Goal: Complete application form

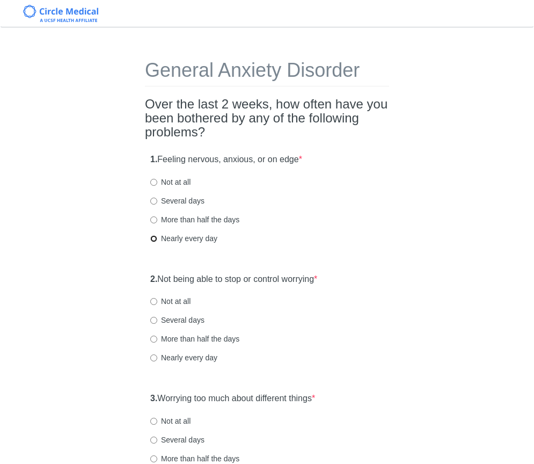
click at [155, 236] on input "Nearly every day" at bounding box center [153, 238] width 7 height 7
radio input "true"
click at [152, 359] on input "Nearly every day" at bounding box center [153, 357] width 7 height 7
radio input "true"
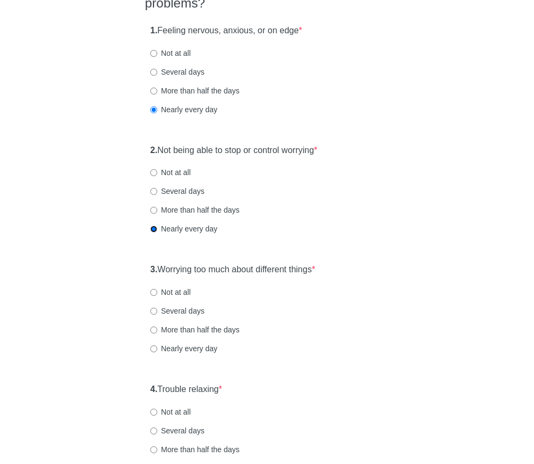
scroll to position [139, 0]
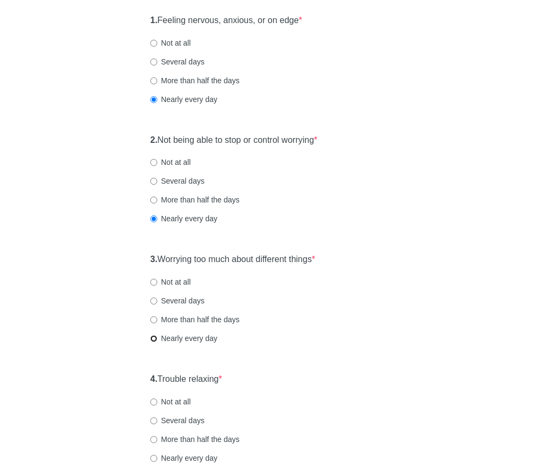
click at [157, 336] on input "Nearly every day" at bounding box center [153, 338] width 7 height 7
radio input "true"
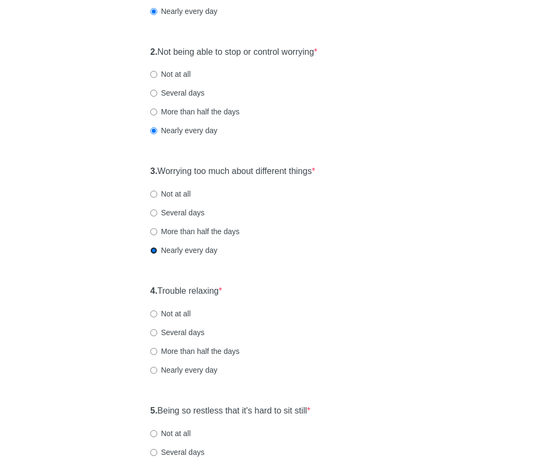
scroll to position [228, 0]
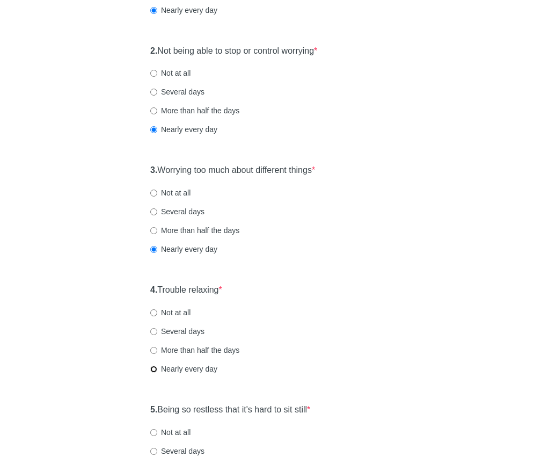
click at [156, 369] on input "Nearly every day" at bounding box center [153, 368] width 7 height 7
radio input "true"
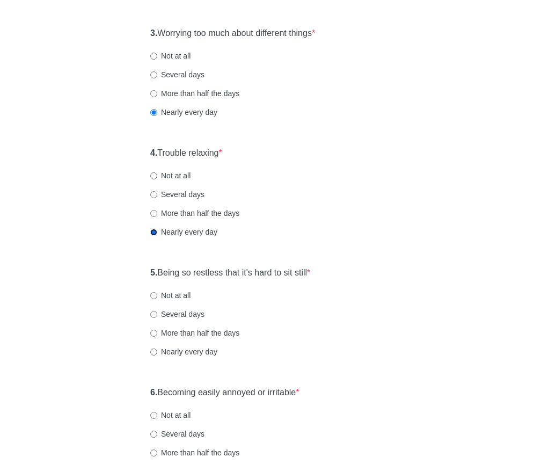
scroll to position [365, 0]
click at [154, 292] on input "Not at all" at bounding box center [153, 294] width 7 height 7
radio input "true"
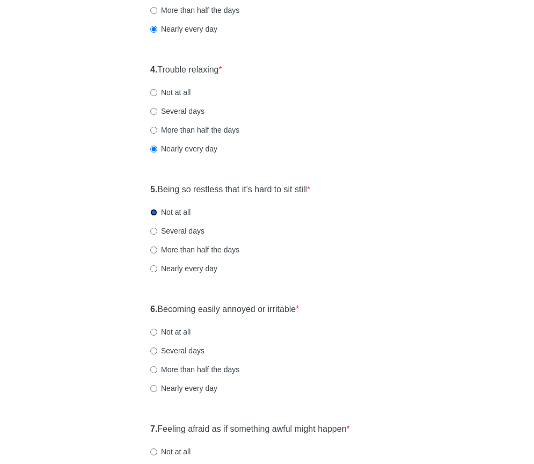
scroll to position [461, 0]
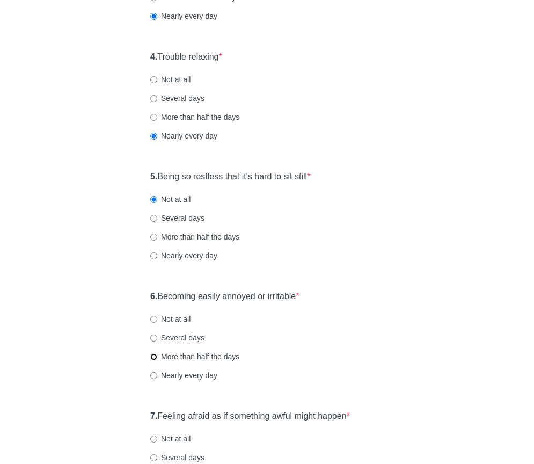
click at [152, 354] on input "More than half the days" at bounding box center [153, 356] width 7 height 7
radio input "true"
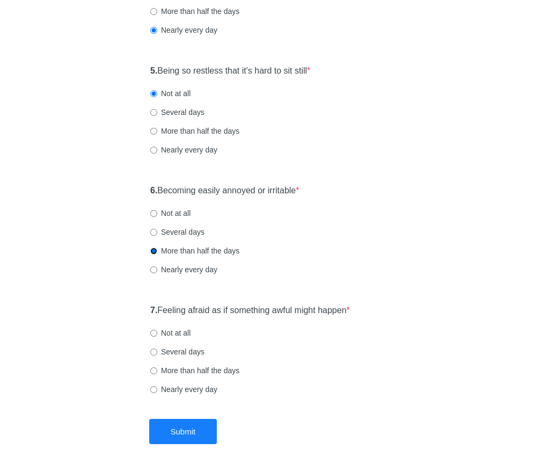
scroll to position [576, 0]
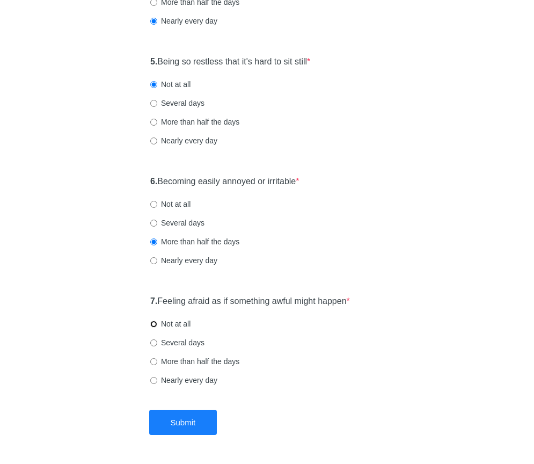
click at [154, 324] on input "Not at all" at bounding box center [153, 323] width 7 height 7
radio input "true"
click at [175, 422] on button "Submit" at bounding box center [183, 421] width 68 height 25
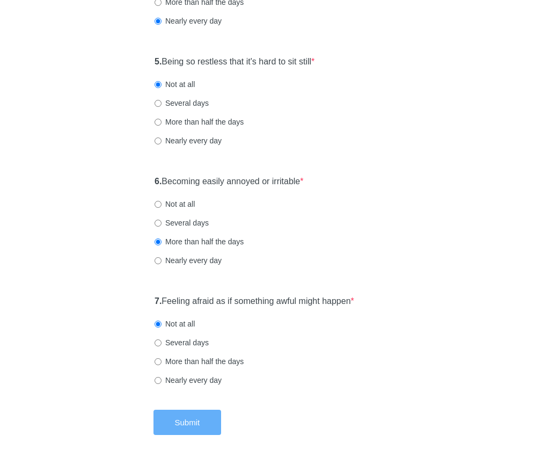
scroll to position [0, 0]
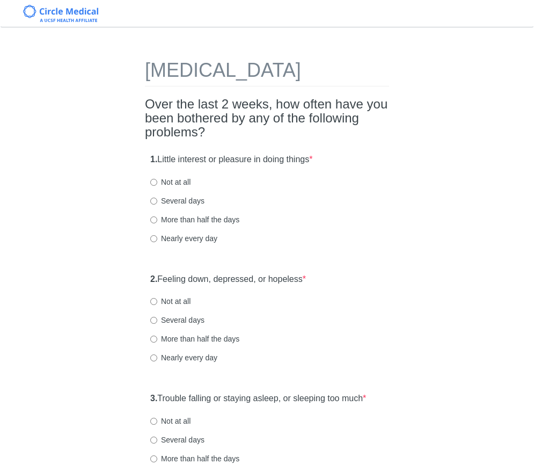
click at [194, 138] on h2 "Over the last 2 weeks, how often have you been bothered by any of the following…" at bounding box center [267, 118] width 244 height 42
click at [265, 140] on h2 "Over the last 2 weeks, how often have you been bothered by any of the following…" at bounding box center [267, 118] width 244 height 42
click at [336, 183] on div "1. Little interest or pleasure in doing things * Not at all Several days More t…" at bounding box center [267, 204] width 244 height 112
click at [156, 242] on input "Nearly every day" at bounding box center [153, 238] width 7 height 7
radio input "true"
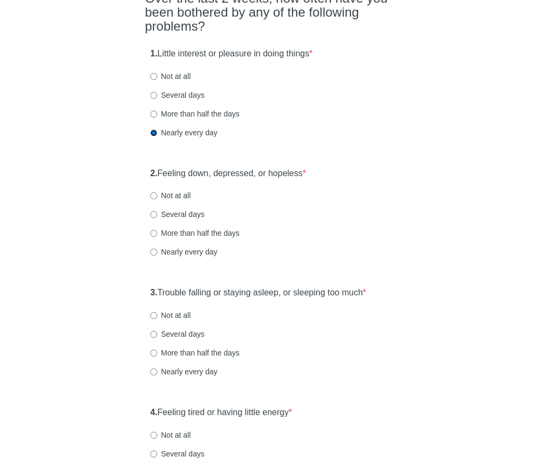
scroll to position [105, 0]
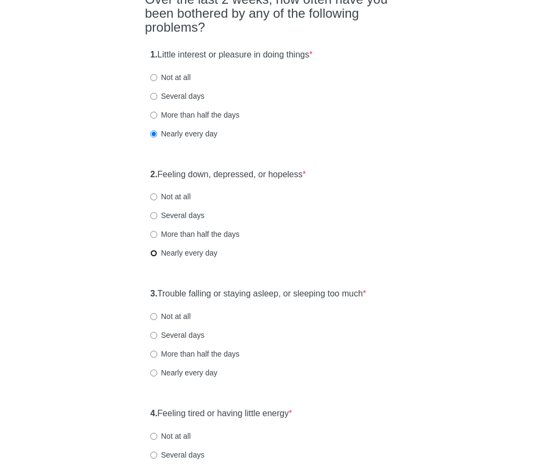
click at [156, 256] on input "Nearly every day" at bounding box center [153, 253] width 7 height 7
radio input "true"
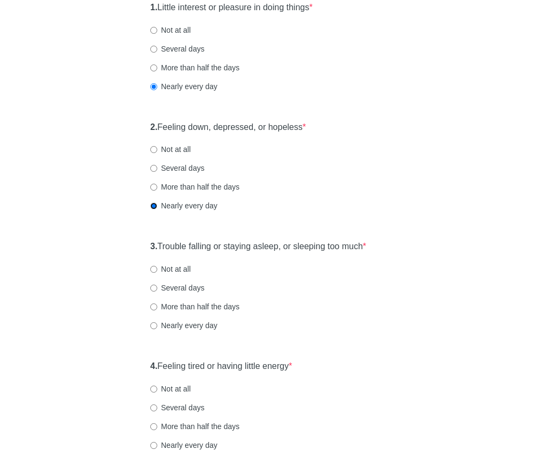
scroll to position [179, 0]
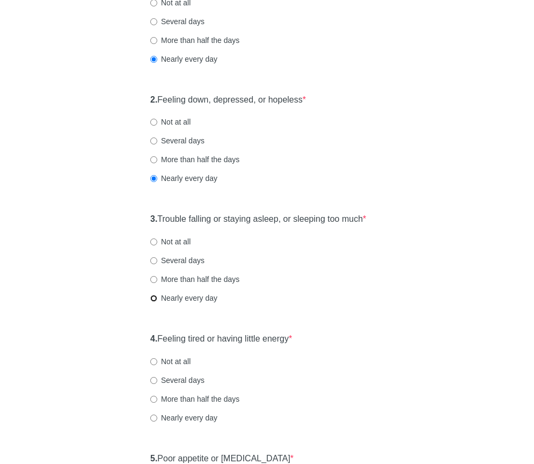
click at [157, 302] on input "Nearly every day" at bounding box center [153, 298] width 7 height 7
radio input "true"
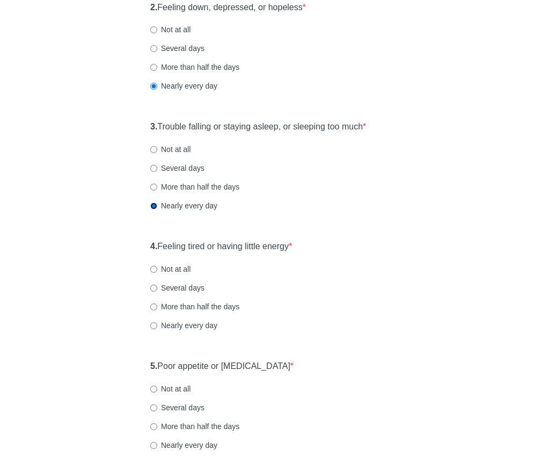
scroll to position [290, 0]
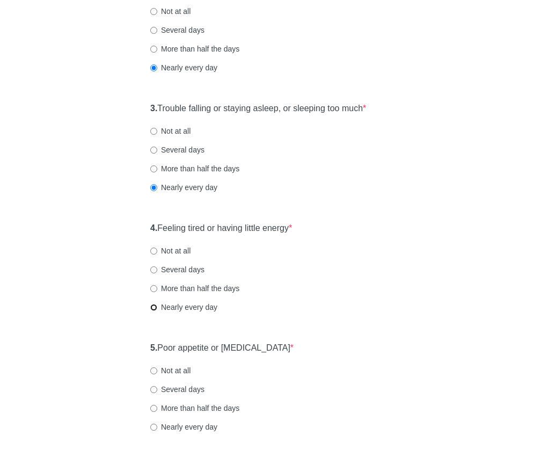
click at [156, 311] on input "Nearly every day" at bounding box center [153, 307] width 7 height 7
radio input "true"
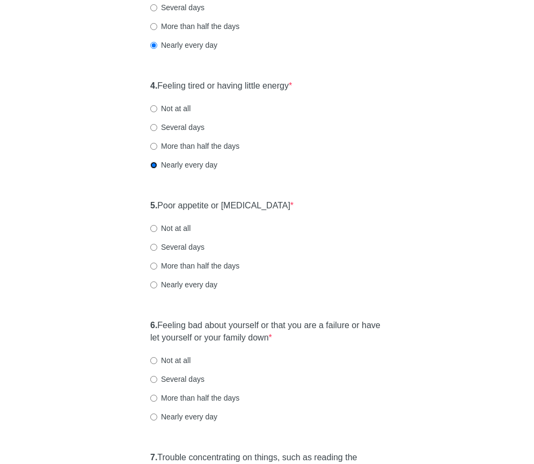
scroll to position [434, 0]
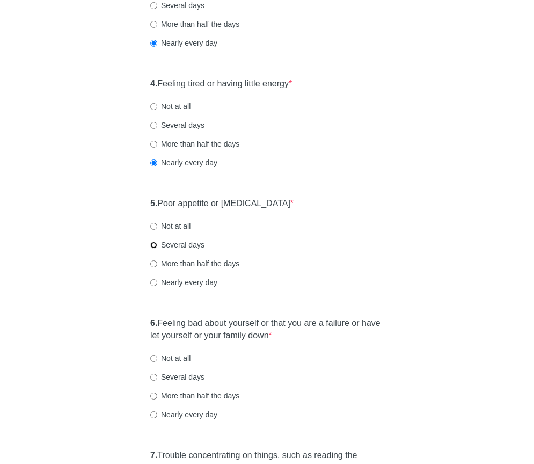
click at [154, 248] on input "Several days" at bounding box center [153, 244] width 7 height 7
radio input "true"
click at [155, 230] on input "Not at all" at bounding box center [153, 226] width 7 height 7
radio input "true"
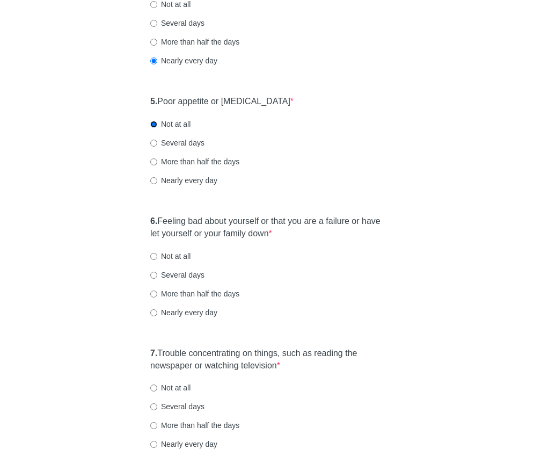
scroll to position [545, 0]
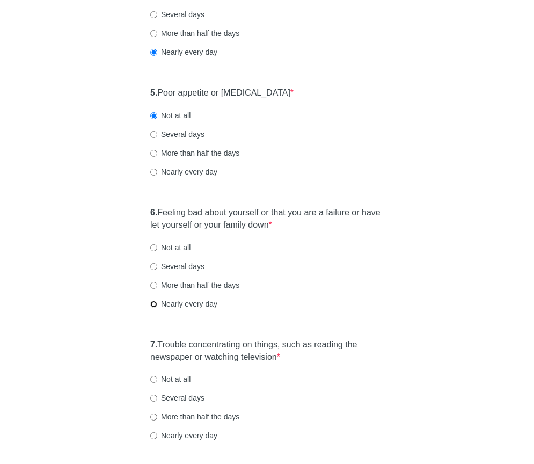
click at [153, 307] on input "Nearly every day" at bounding box center [153, 303] width 7 height 7
radio input "true"
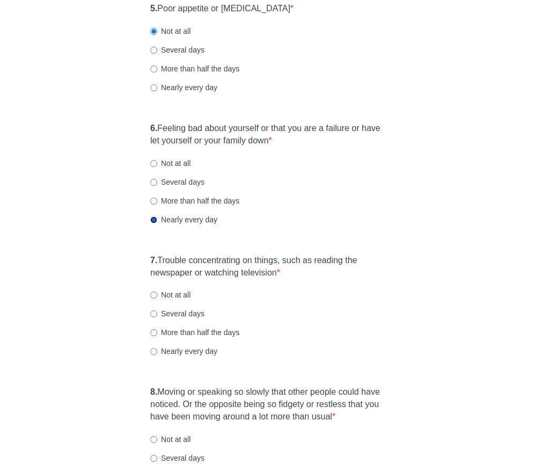
scroll to position [630, 0]
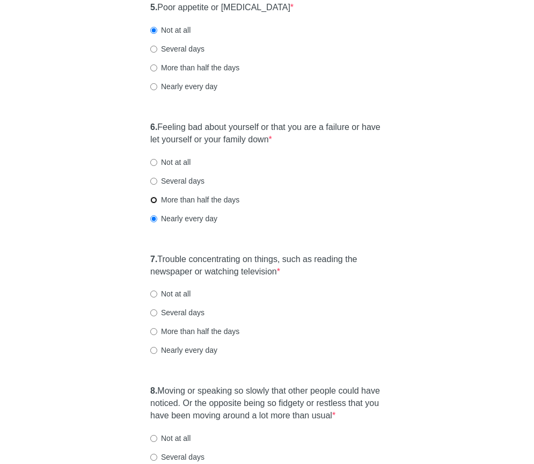
click at [153, 203] on input "More than half the days" at bounding box center [153, 199] width 7 height 7
radio input "true"
click at [153, 316] on input "Several days" at bounding box center [153, 312] width 7 height 7
radio input "true"
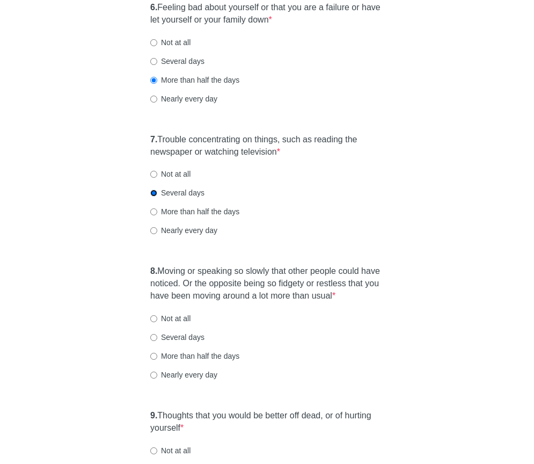
scroll to position [752, 0]
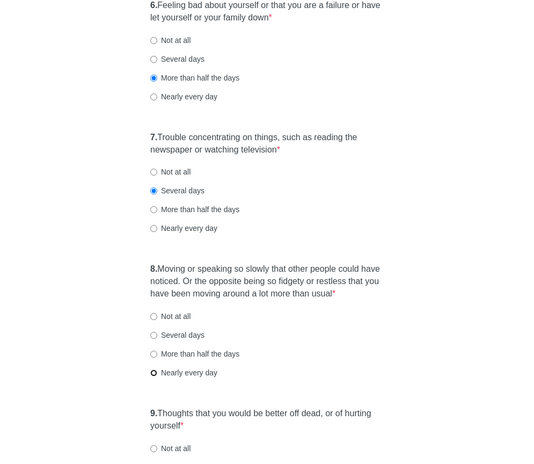
click at [155, 376] on input "Nearly every day" at bounding box center [153, 372] width 7 height 7
radio input "true"
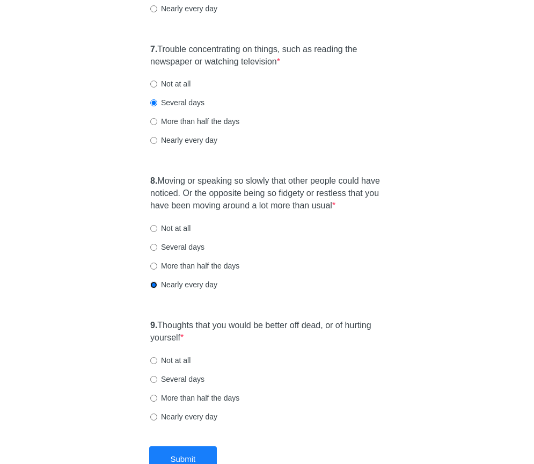
scroll to position [842, 0]
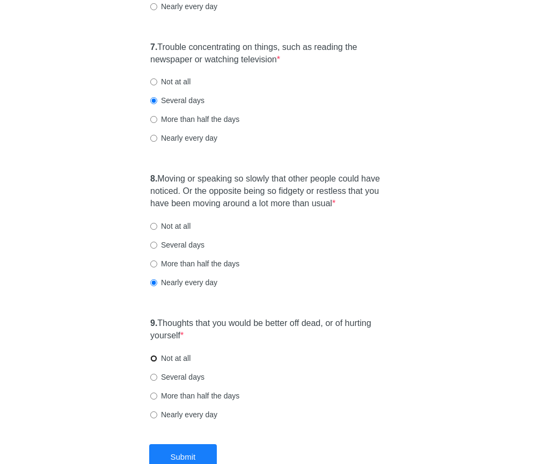
click at [151, 362] on input "Not at all" at bounding box center [153, 358] width 7 height 7
radio input "true"
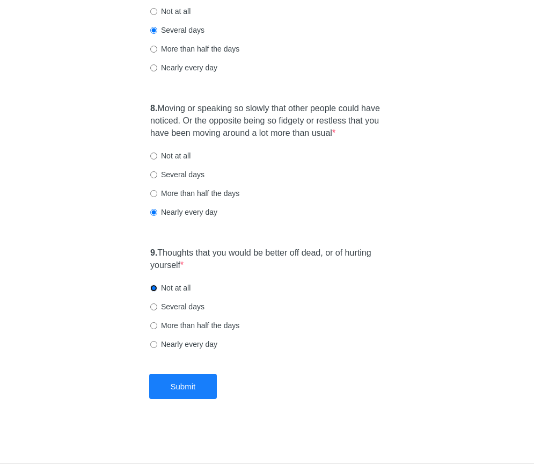
scroll to position [933, 0]
click at [189, 388] on button "Submit" at bounding box center [183, 385] width 68 height 25
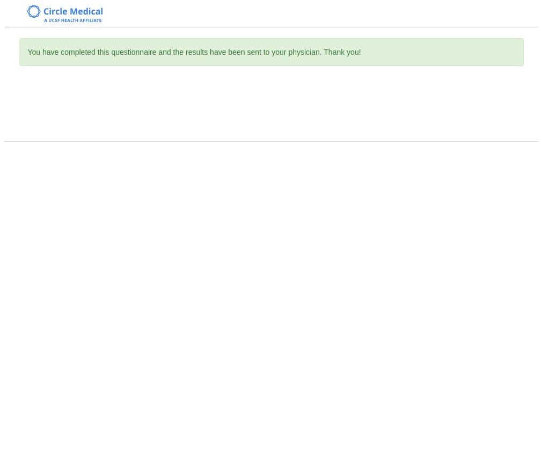
scroll to position [0, 0]
